Goal: Transaction & Acquisition: Purchase product/service

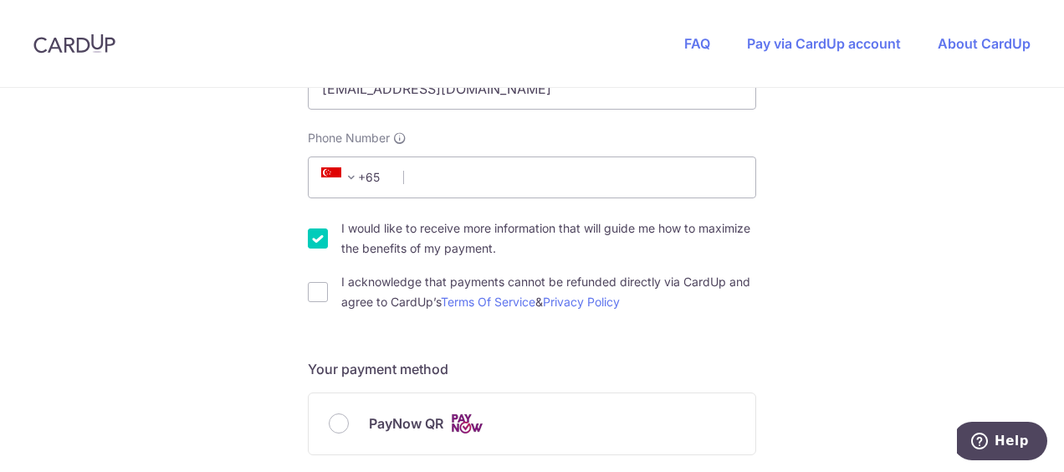
scroll to position [418, 0]
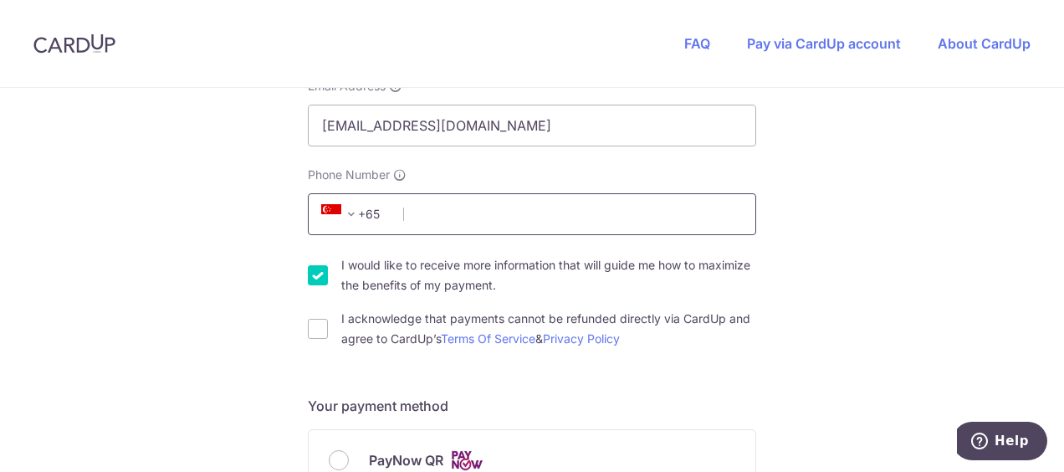
click at [473, 217] on input "Phone Number" at bounding box center [532, 214] width 449 height 42
type input "91454532"
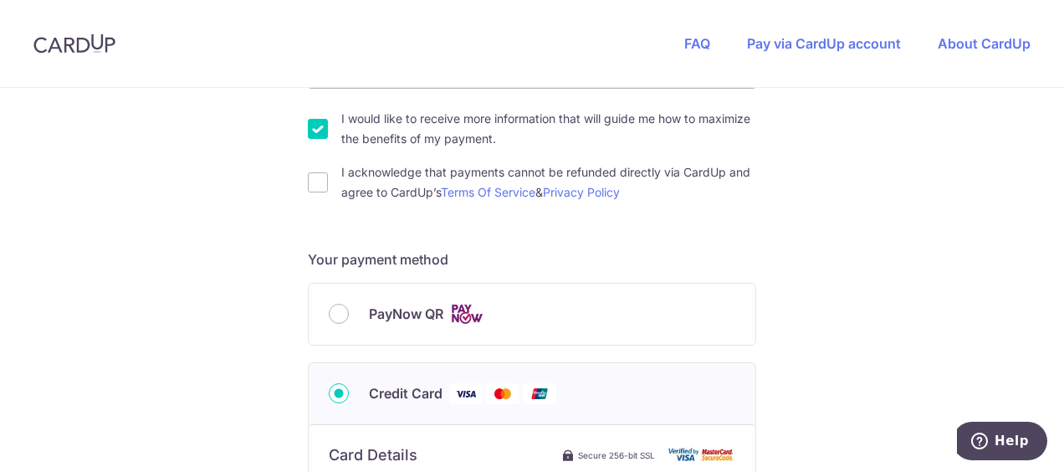
scroll to position [586, 0]
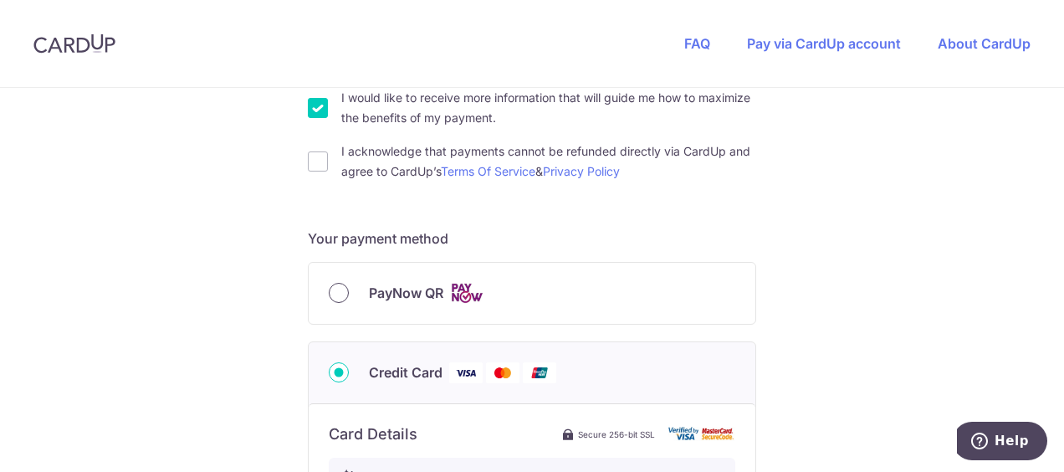
click at [336, 291] on input "PayNow QR" at bounding box center [339, 293] width 20 height 20
radio input "true"
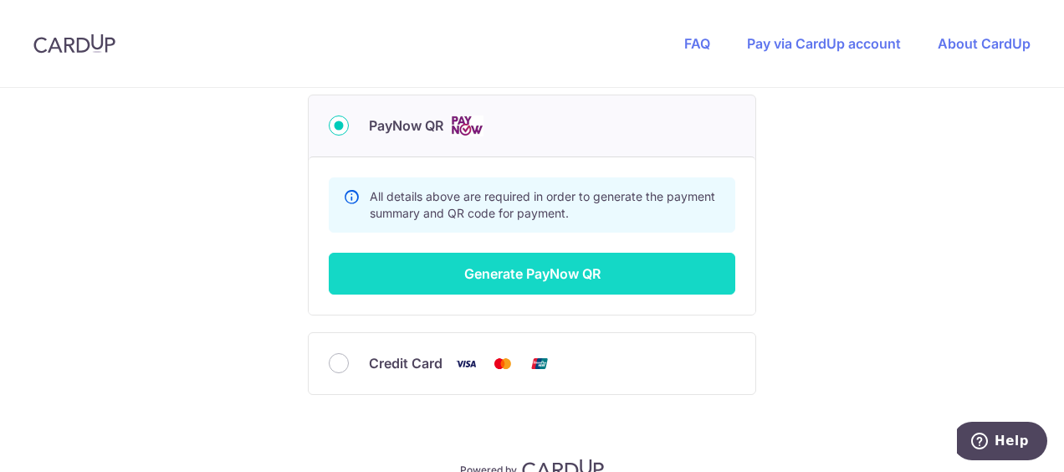
click at [544, 265] on button "Generate PayNow QR" at bounding box center [532, 274] width 407 height 42
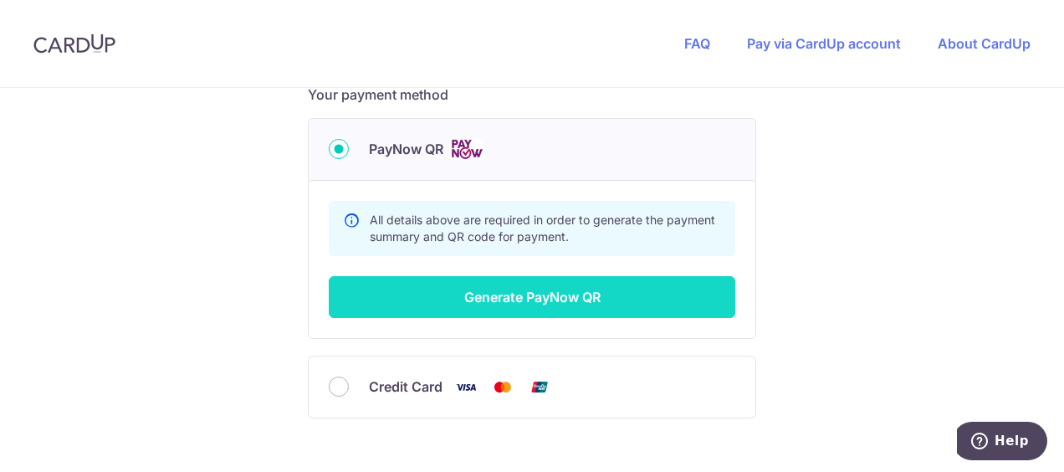
scroll to position [467, 0]
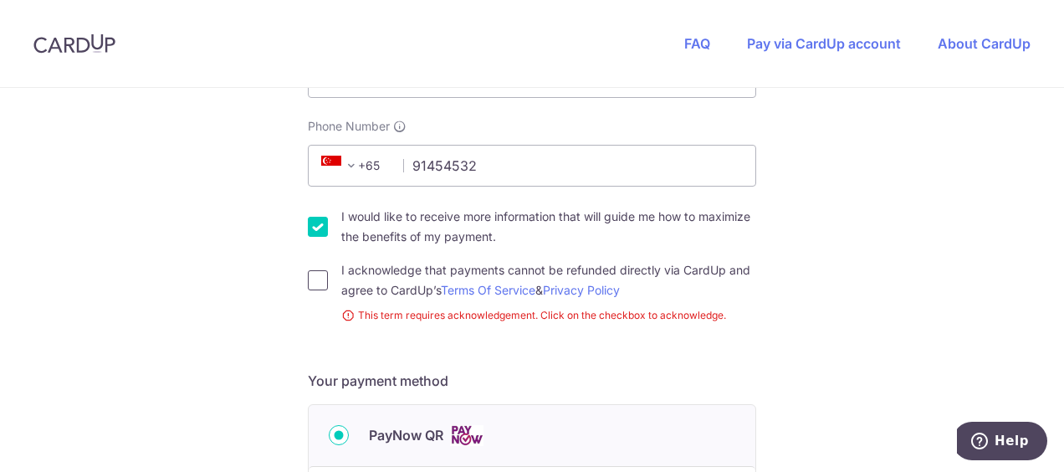
click at [316, 280] on input "I acknowledge that payments cannot be refunded directly via CardUp and agree to…" at bounding box center [318, 280] width 20 height 20
checkbox input "true"
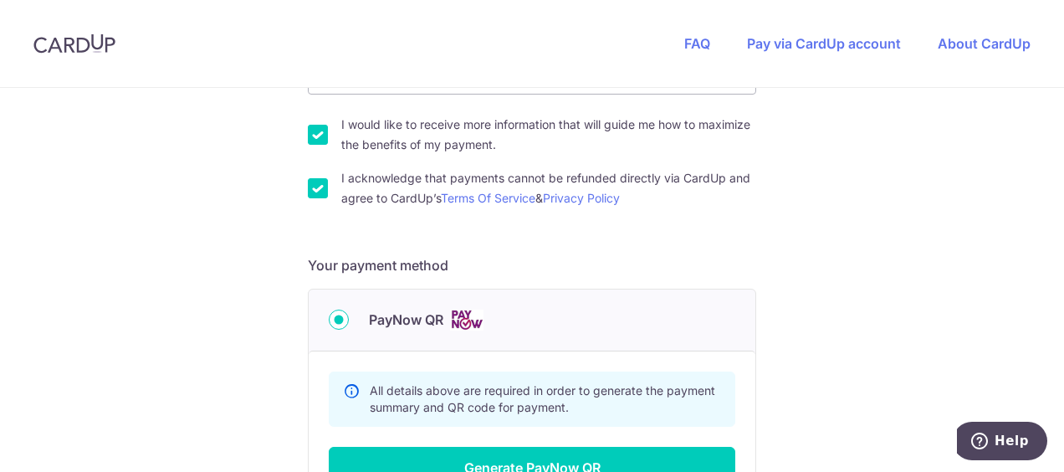
scroll to position [634, 0]
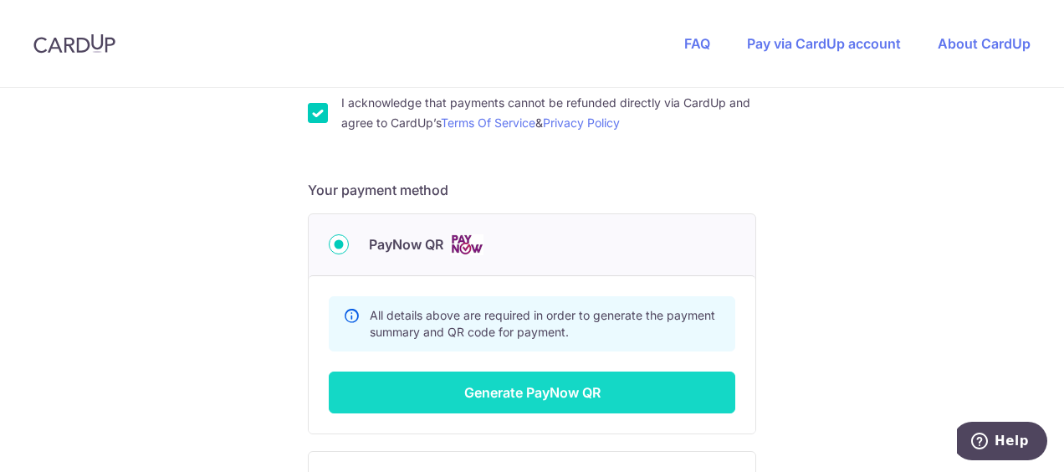
click at [549, 398] on button "Generate PayNow QR" at bounding box center [532, 393] width 407 height 42
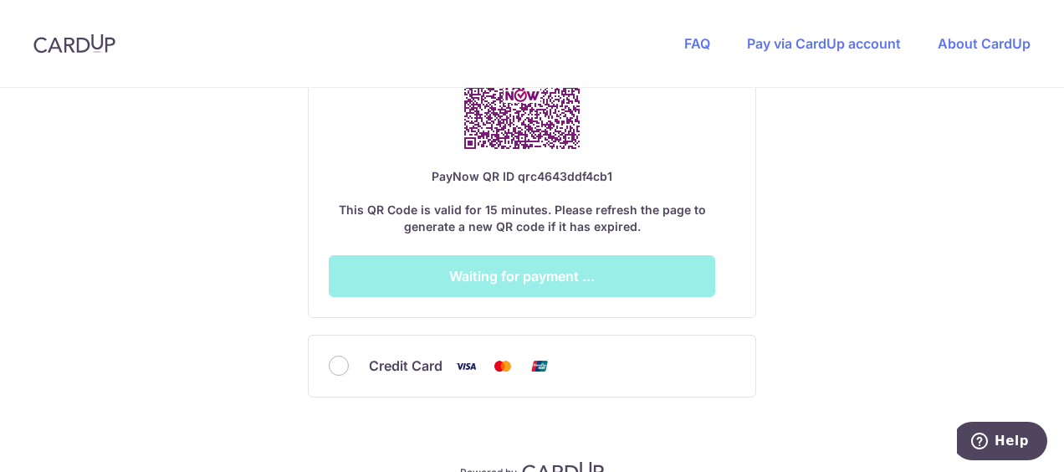
scroll to position [1210, 0]
